Goal: Navigation & Orientation: Find specific page/section

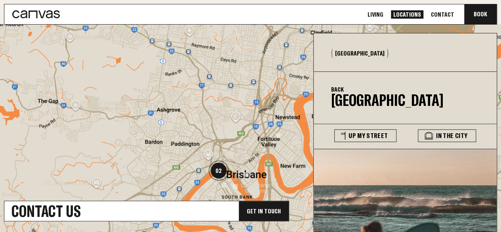
scroll to position [210, 0]
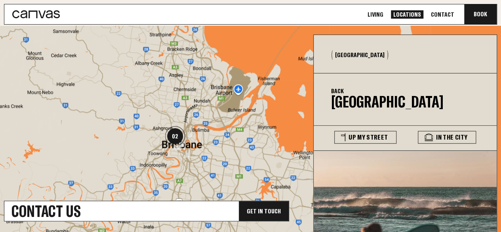
drag, startPoint x: 281, startPoint y: 90, endPoint x: 202, endPoint y: 93, distance: 79.6
click at [203, 93] on div at bounding box center [250, 178] width 501 height 304
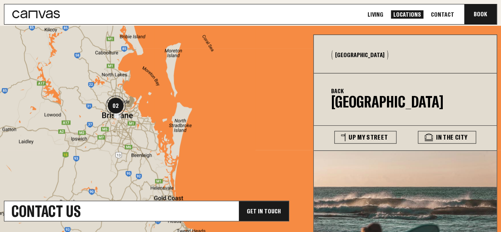
drag, startPoint x: 274, startPoint y: 114, endPoint x: 173, endPoint y: 113, distance: 101.7
click at [173, 113] on div at bounding box center [250, 178] width 501 height 304
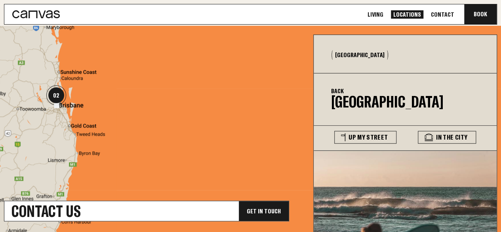
drag, startPoint x: 243, startPoint y: 132, endPoint x: 123, endPoint y: 122, distance: 120.7
click at [123, 122] on div at bounding box center [250, 178] width 501 height 304
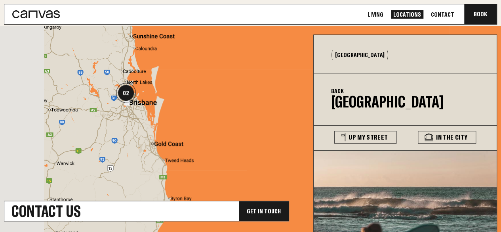
drag, startPoint x: 58, startPoint y: 121, endPoint x: 277, endPoint y: 147, distance: 219.9
click at [277, 147] on div at bounding box center [250, 178] width 501 height 304
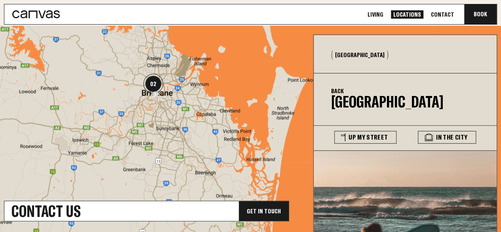
drag, startPoint x: 114, startPoint y: 104, endPoint x: 93, endPoint y: 190, distance: 88.7
click at [93, 190] on div at bounding box center [250, 178] width 501 height 304
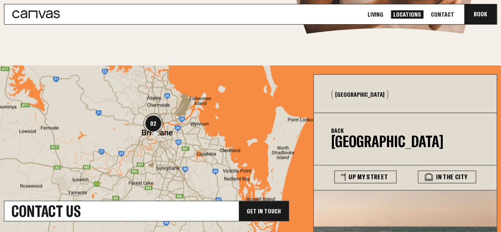
drag, startPoint x: 55, startPoint y: 43, endPoint x: 153, endPoint y: 40, distance: 98.6
click at [153, 40] on div "Contact Us Get In Touch Locations Find the neighbourhood that’s right for you. …" at bounding box center [250, 99] width 501 height 539
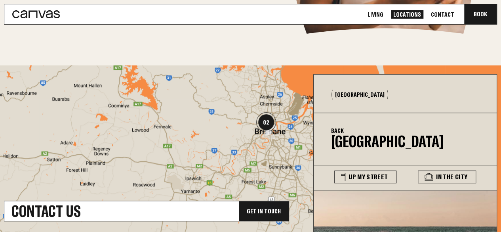
drag, startPoint x: 38, startPoint y: 118, endPoint x: 152, endPoint y: 117, distance: 113.6
click at [152, 117] on div at bounding box center [250, 217] width 501 height 304
click at [148, 111] on div at bounding box center [250, 217] width 501 height 304
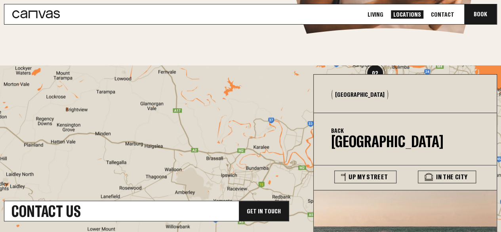
drag, startPoint x: 262, startPoint y: 160, endPoint x: 208, endPoint y: 147, distance: 55.0
click at [209, 147] on div at bounding box center [250, 217] width 501 height 304
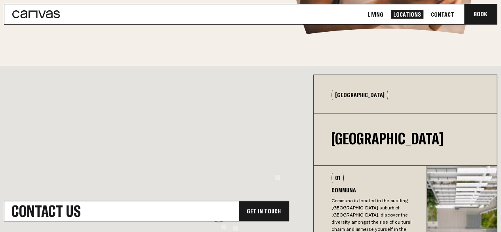
scroll to position [198, 0]
